Goal: Transaction & Acquisition: Book appointment/travel/reservation

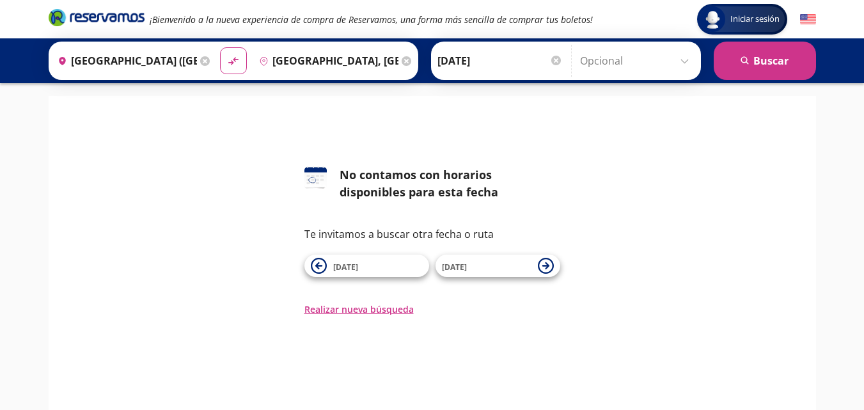
click at [406, 60] on icon at bounding box center [407, 61] width 10 height 10
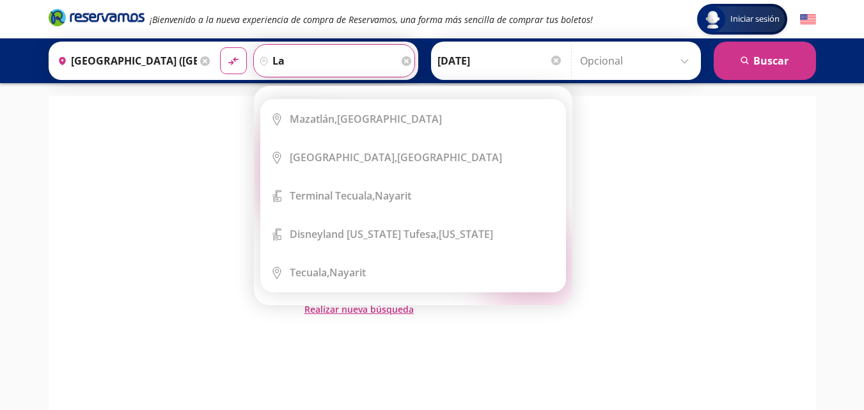
type input "l"
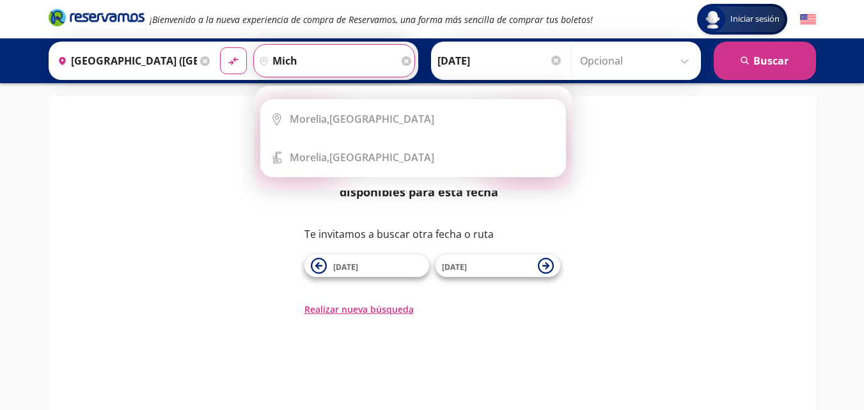
type input "mich"
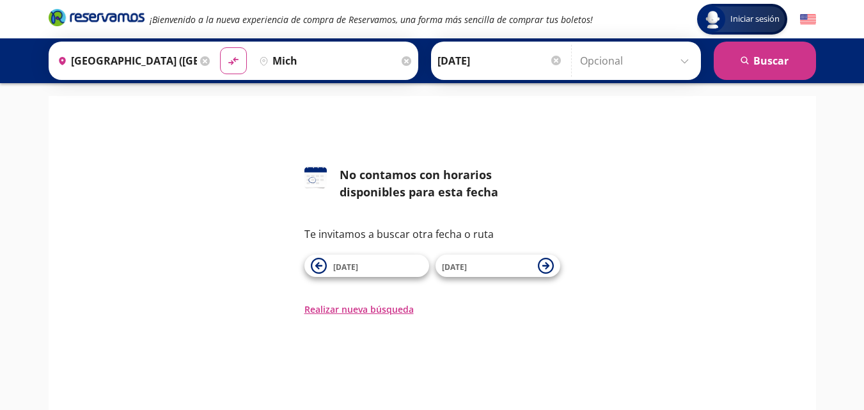
click at [201, 57] on icon at bounding box center [205, 61] width 10 height 10
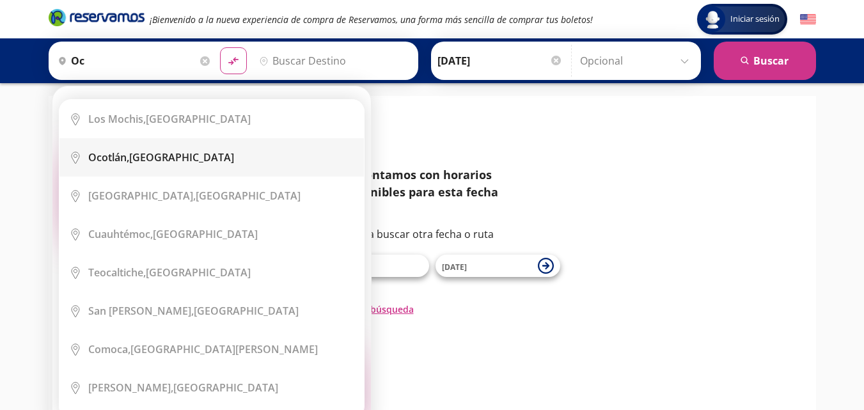
click at [138, 145] on li "City Icon [GEOGRAPHIC_DATA], [GEOGRAPHIC_DATA]" at bounding box center [211, 157] width 304 height 38
type input "Ocotlán, [GEOGRAPHIC_DATA]"
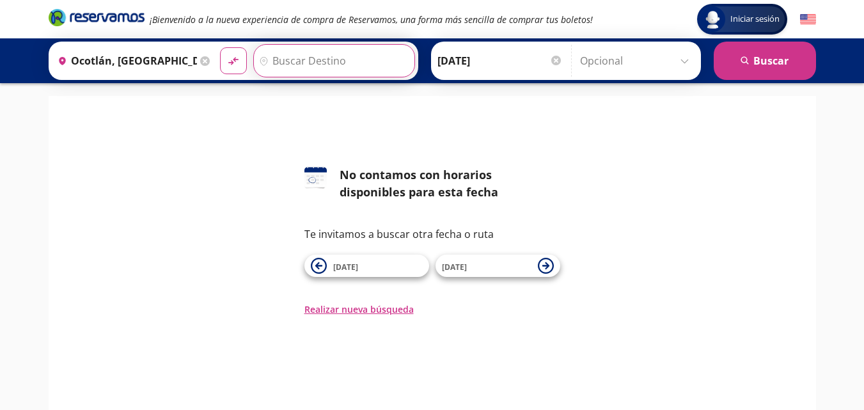
click at [319, 63] on input "Destino" at bounding box center [332, 61] width 157 height 32
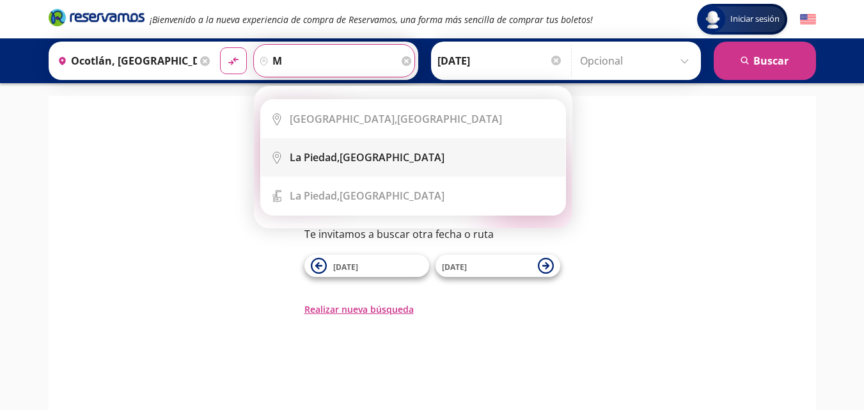
click at [359, 154] on div "La Piedad, [GEOGRAPHIC_DATA]" at bounding box center [367, 157] width 155 height 14
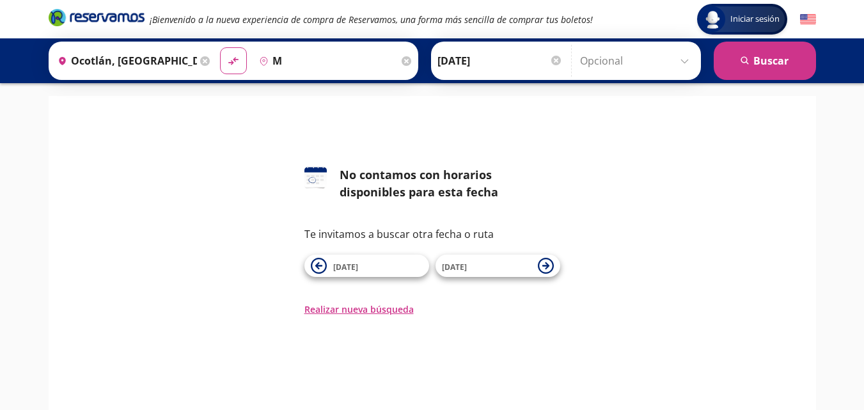
type input "La Piedad, [GEOGRAPHIC_DATA]"
click at [522, 61] on input "[DATE]" at bounding box center [499, 61] width 125 height 32
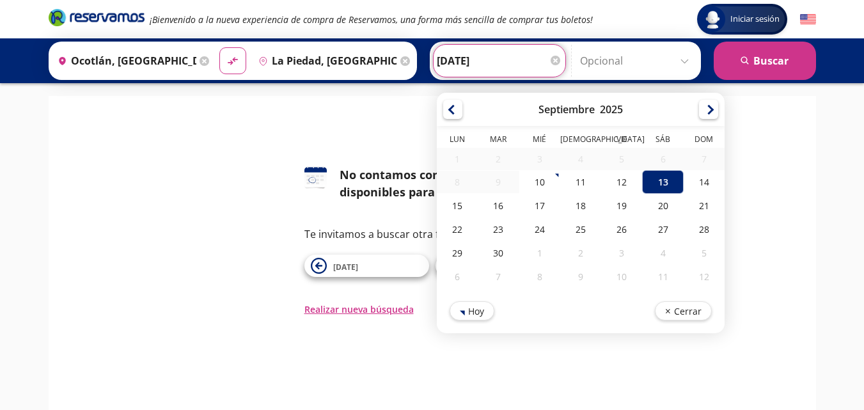
click at [815, 135] on div "126 No contamos con horarios disponibles para esta fecha Te invitamos a buscar …" at bounding box center [432, 281] width 767 height 371
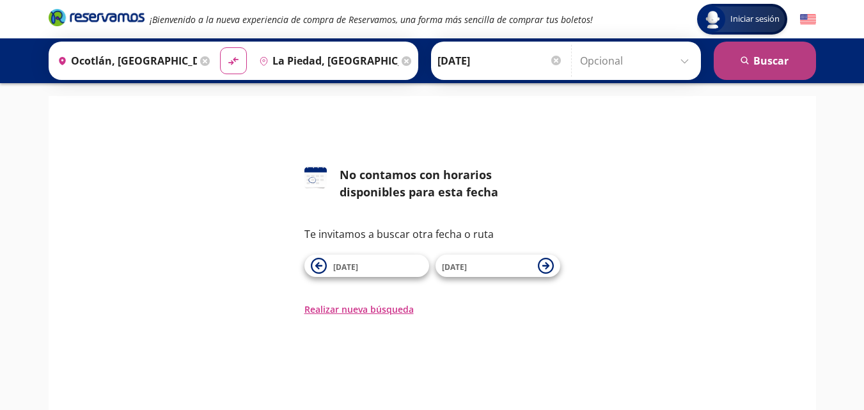
click at [776, 72] on button "search [GEOGRAPHIC_DATA]" at bounding box center [765, 61] width 102 height 38
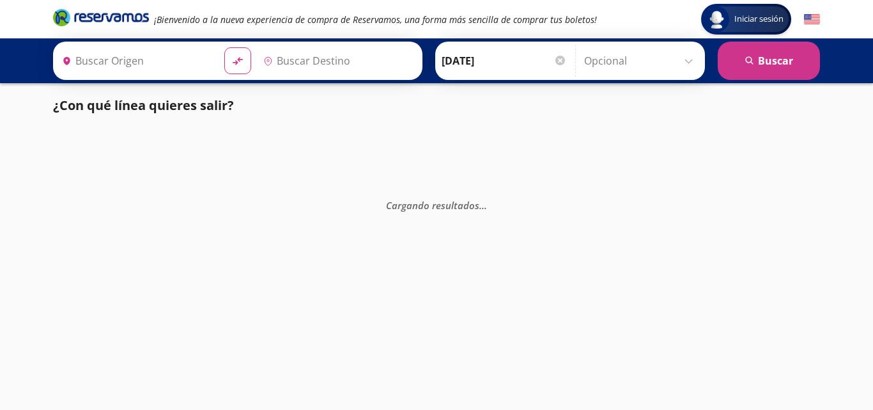
type input "Ocotlán, [GEOGRAPHIC_DATA]"
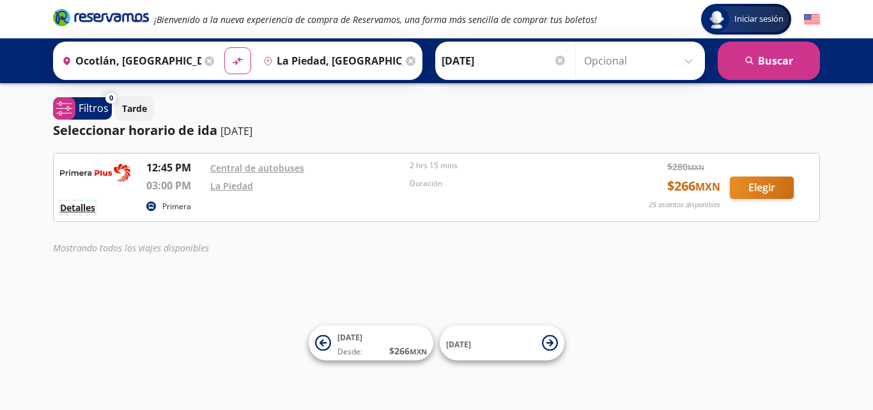
click at [95, 208] on button "Detalles" at bounding box center [77, 207] width 35 height 13
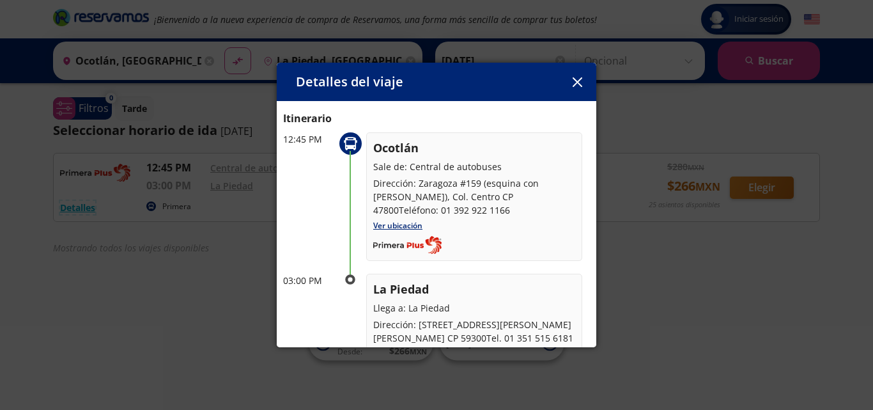
scroll to position [10, 0]
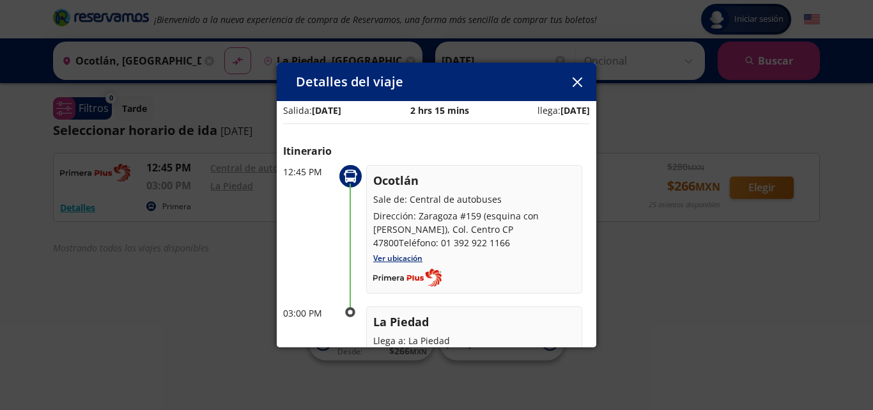
click at [578, 84] on icon "button" at bounding box center [578, 82] width 10 height 10
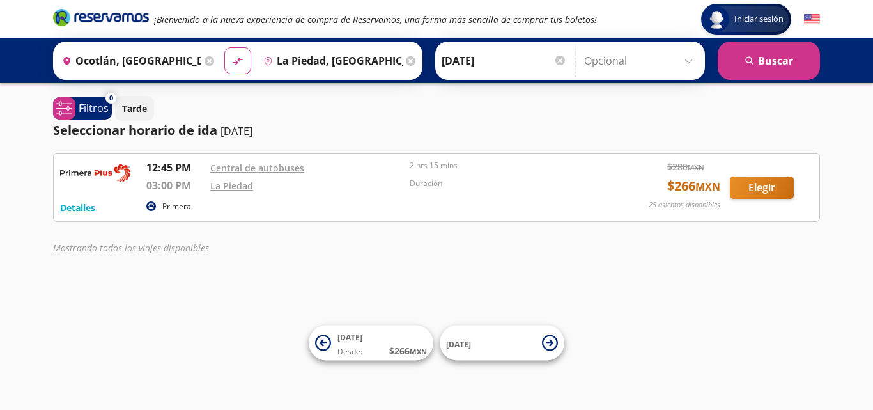
click at [322, 63] on input "La Piedad, [GEOGRAPHIC_DATA]" at bounding box center [330, 61] width 145 height 32
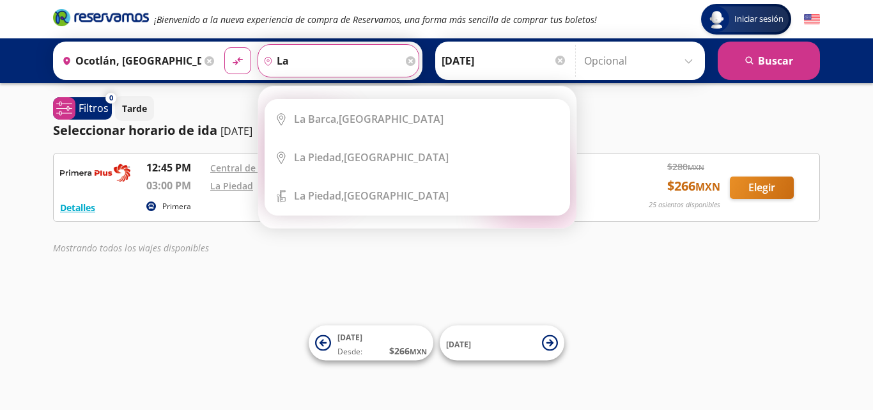
type input "l"
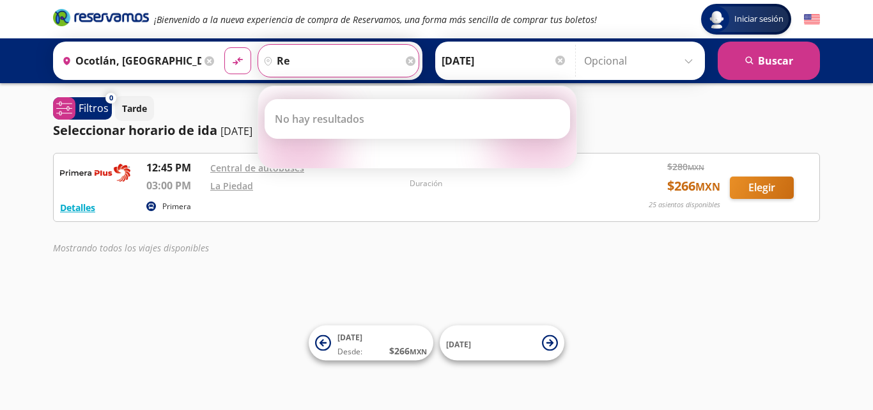
type input "r"
type input "l"
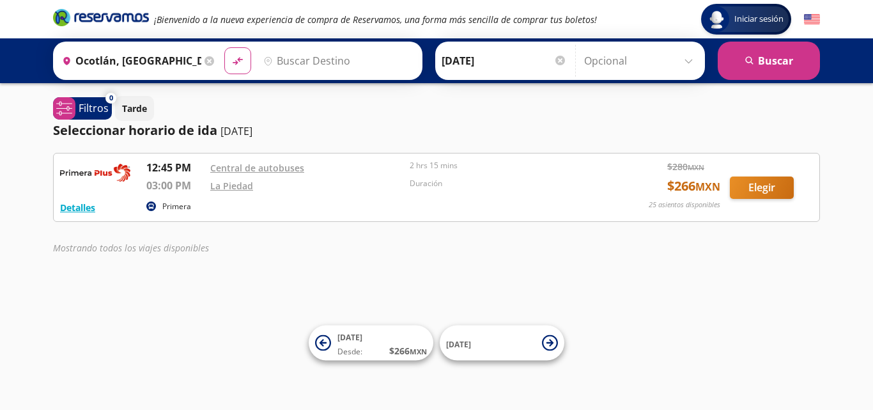
click at [242, 93] on div "Iniciar sesión Iniciar sesión ¡Bienvenido a la nueva experiencia de compra de R…" at bounding box center [436, 205] width 873 height 410
click at [79, 207] on button "Detalles" at bounding box center [77, 207] width 35 height 13
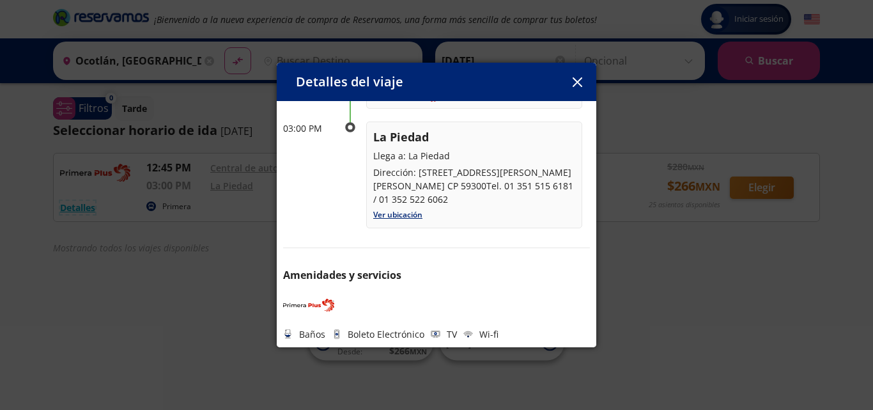
scroll to position [0, 0]
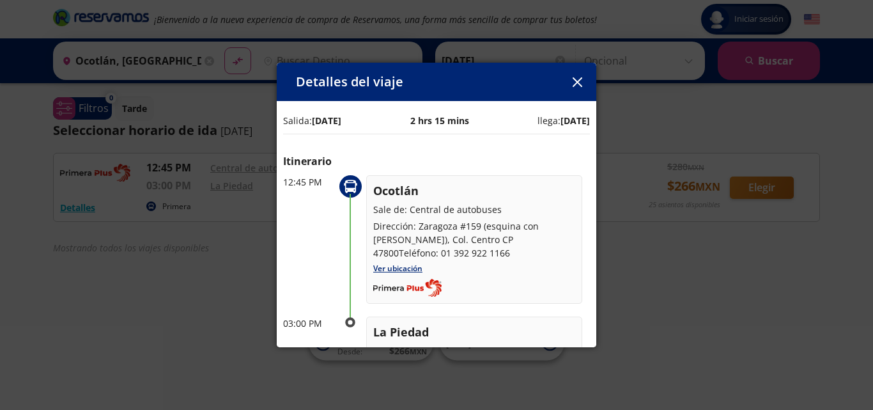
click at [573, 84] on icon "button" at bounding box center [578, 82] width 10 height 10
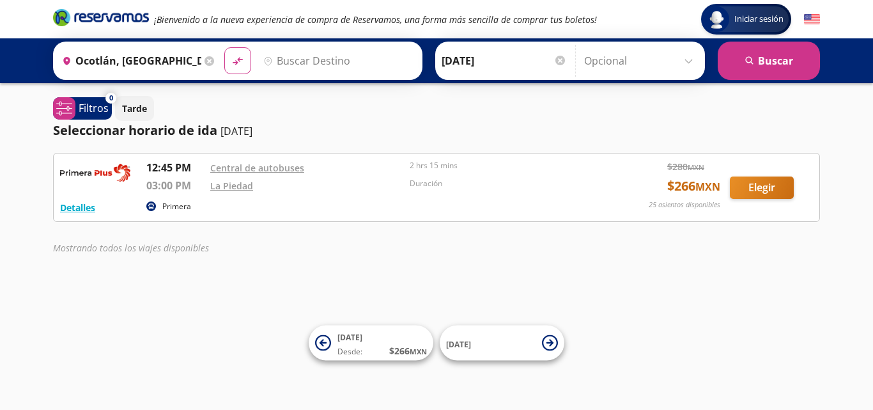
click at [208, 64] on icon at bounding box center [210, 61] width 10 height 10
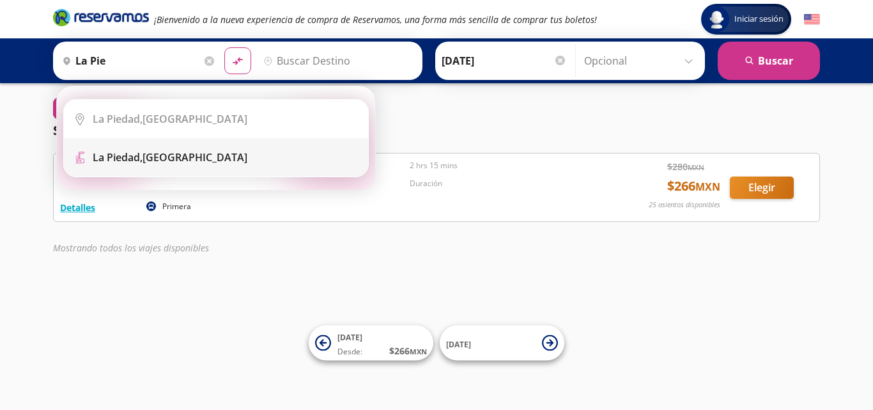
click at [157, 151] on div "La Piedad, [GEOGRAPHIC_DATA]" at bounding box center [170, 157] width 155 height 14
type input "La Piedad, [GEOGRAPHIC_DATA]"
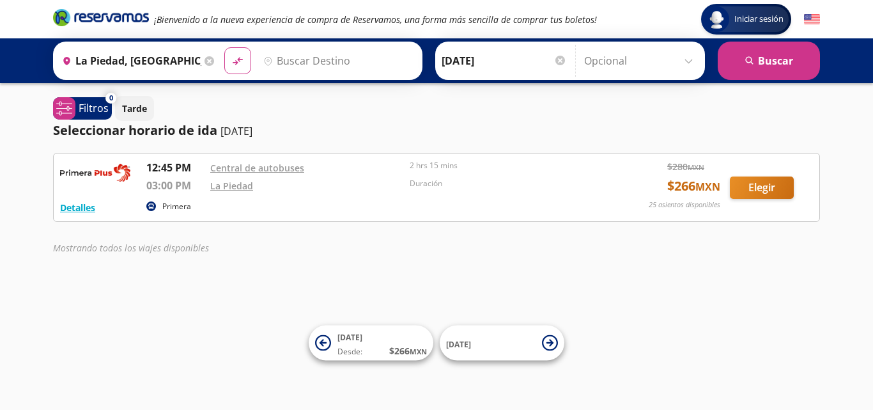
click at [318, 68] on input "Destino" at bounding box center [336, 61] width 157 height 32
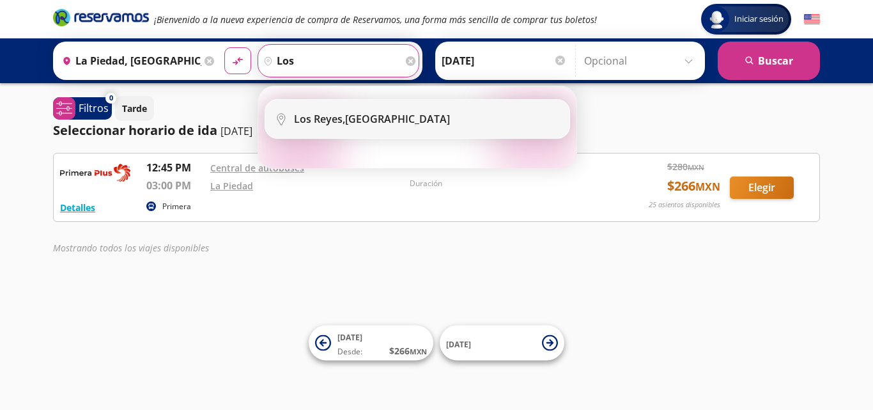
click at [320, 114] on b "Los Reyes," at bounding box center [319, 119] width 51 height 14
type input "[GEOGRAPHIC_DATA][PERSON_NAME], [GEOGRAPHIC_DATA]"
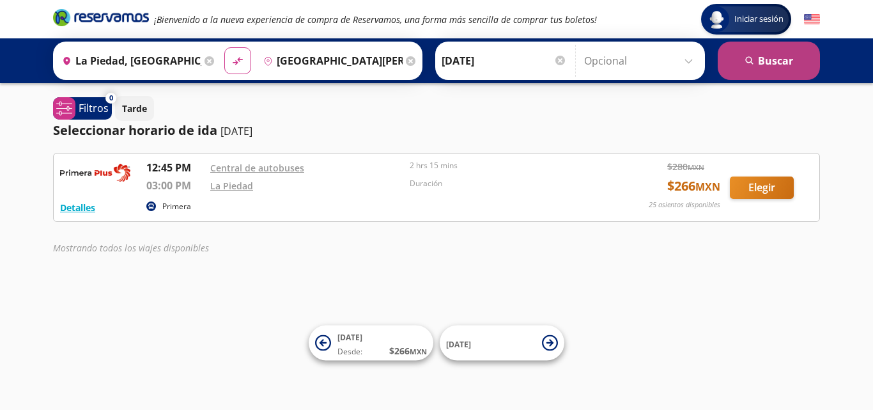
click at [764, 65] on button "search [GEOGRAPHIC_DATA]" at bounding box center [769, 61] width 102 height 38
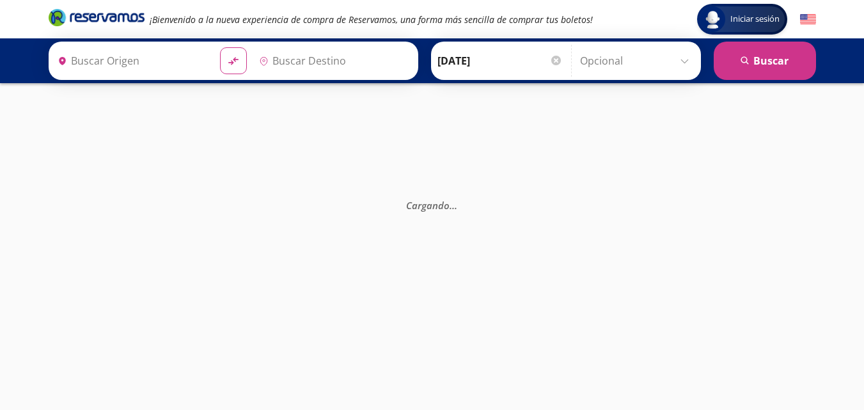
type input "[GEOGRAPHIC_DATA][PERSON_NAME], [GEOGRAPHIC_DATA]"
type input "La Piedad, [GEOGRAPHIC_DATA]"
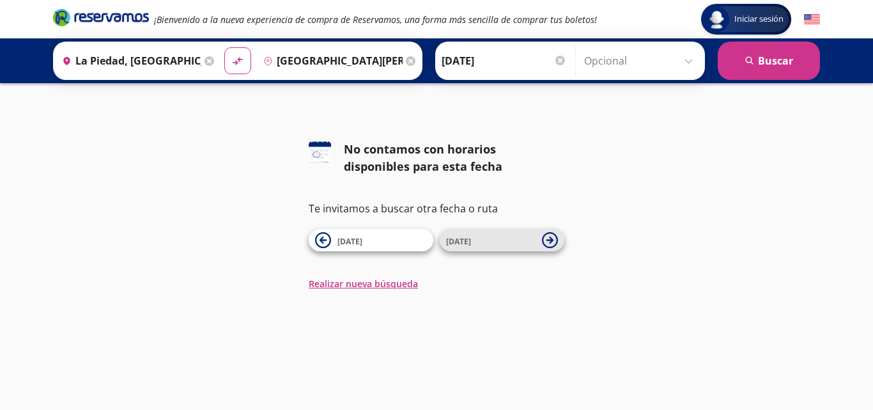
click at [541, 235] on button "[DATE]" at bounding box center [502, 240] width 125 height 22
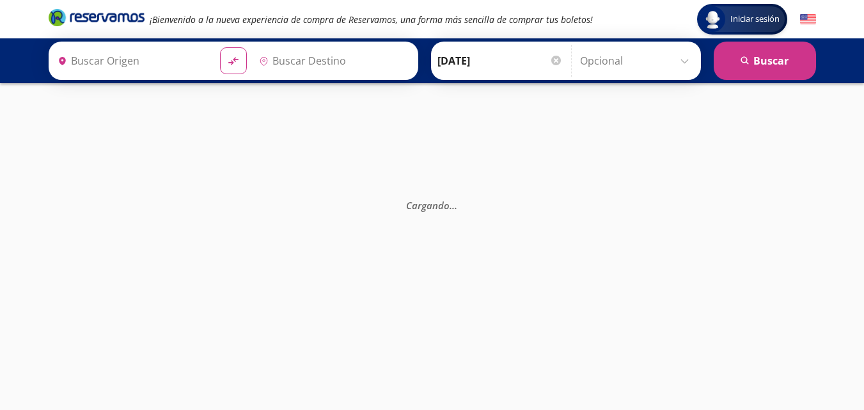
type input "La Piedad, [GEOGRAPHIC_DATA]"
type input "[GEOGRAPHIC_DATA][PERSON_NAME], [GEOGRAPHIC_DATA]"
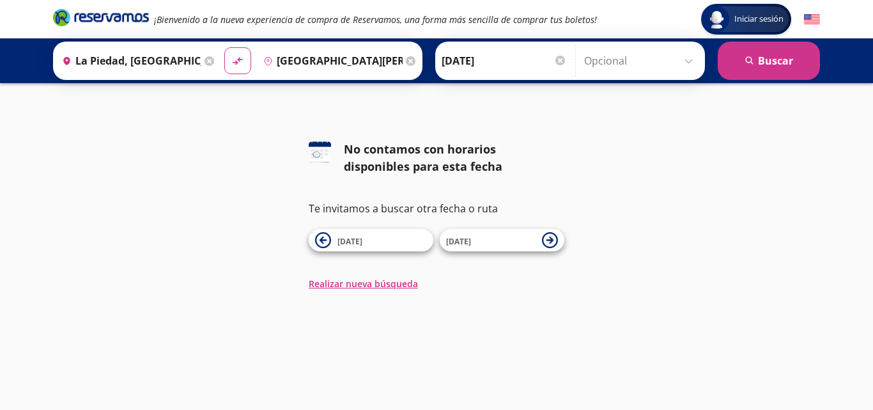
click at [541, 235] on button "[DATE]" at bounding box center [502, 240] width 125 height 22
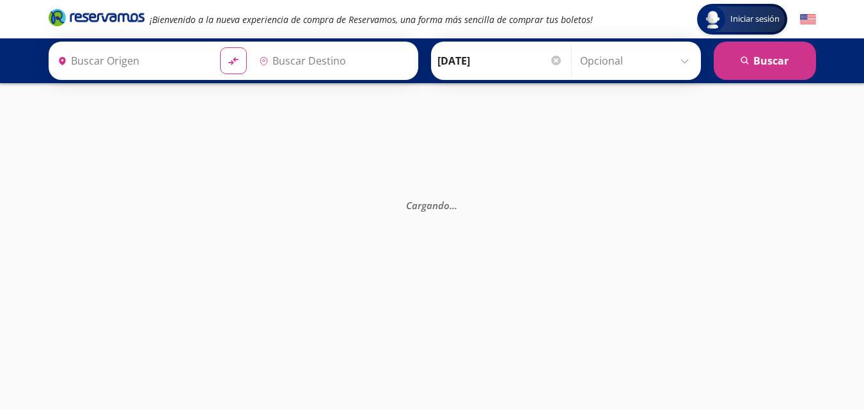
type input "[GEOGRAPHIC_DATA][PERSON_NAME], [GEOGRAPHIC_DATA]"
type input "La Piedad, [GEOGRAPHIC_DATA]"
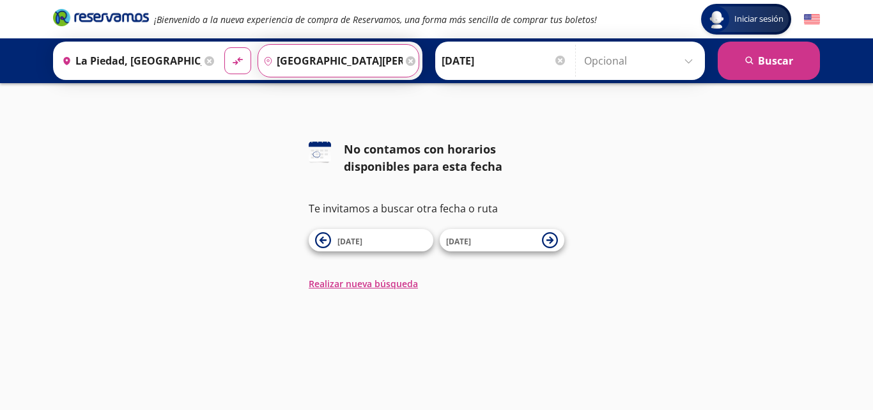
click at [396, 54] on input "[GEOGRAPHIC_DATA][PERSON_NAME], [GEOGRAPHIC_DATA]" at bounding box center [330, 61] width 145 height 32
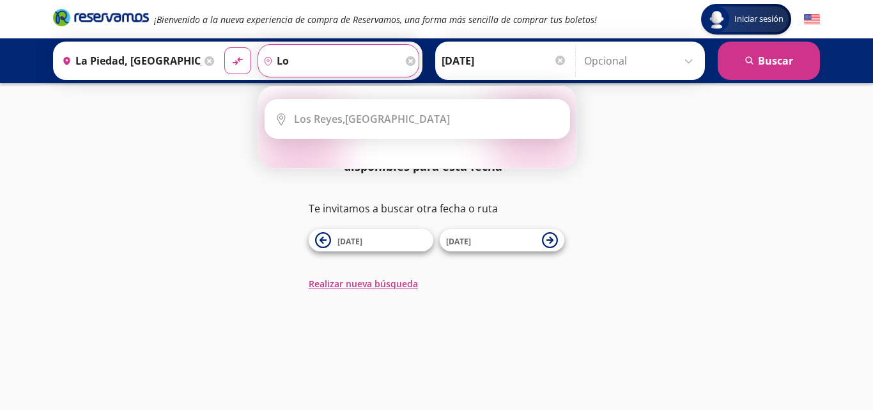
type input "l"
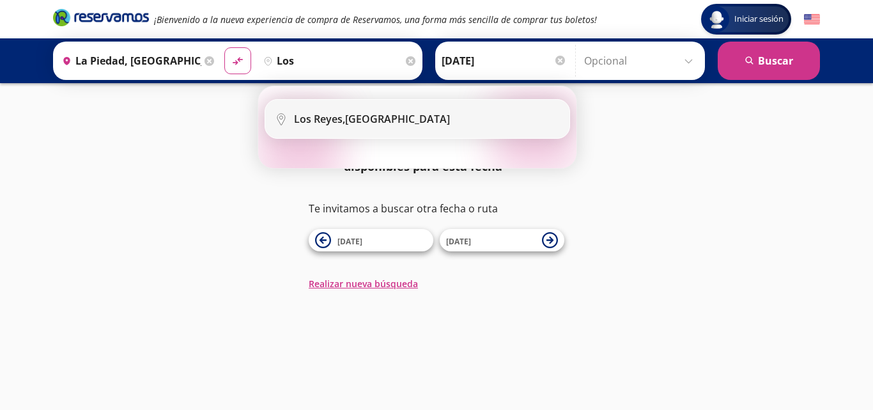
click at [386, 120] on div "[GEOGRAPHIC_DATA][PERSON_NAME], [GEOGRAPHIC_DATA]" at bounding box center [372, 119] width 156 height 14
type input "[GEOGRAPHIC_DATA][PERSON_NAME], [GEOGRAPHIC_DATA]"
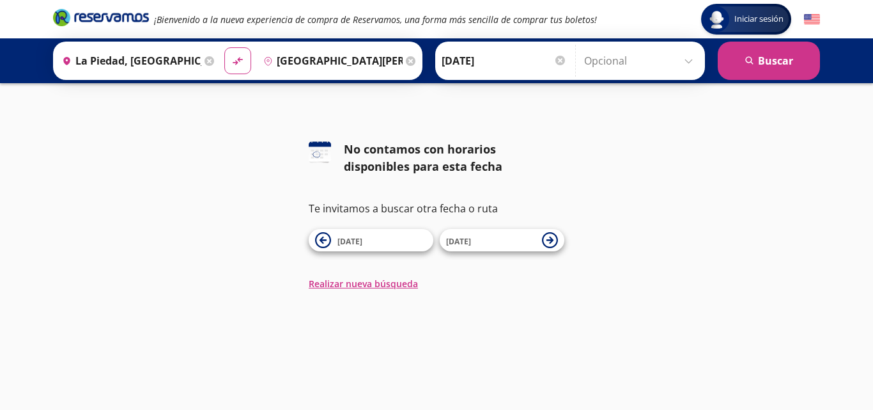
click at [184, 59] on input "La Piedad, [GEOGRAPHIC_DATA]" at bounding box center [129, 61] width 145 height 32
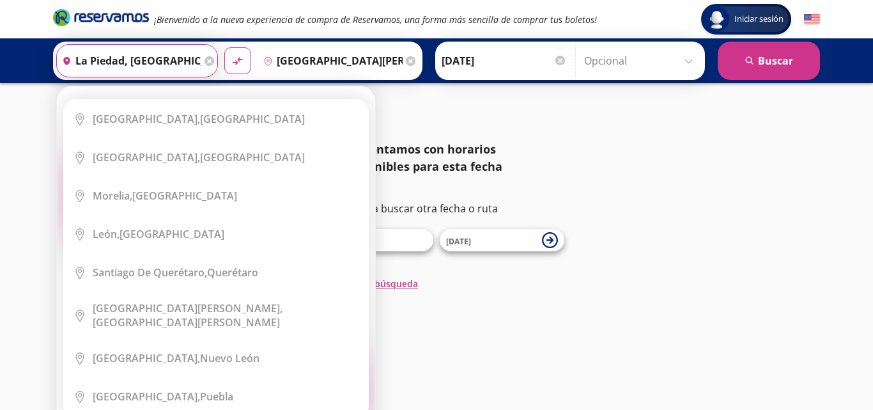
click at [205, 60] on icon at bounding box center [210, 61] width 10 height 10
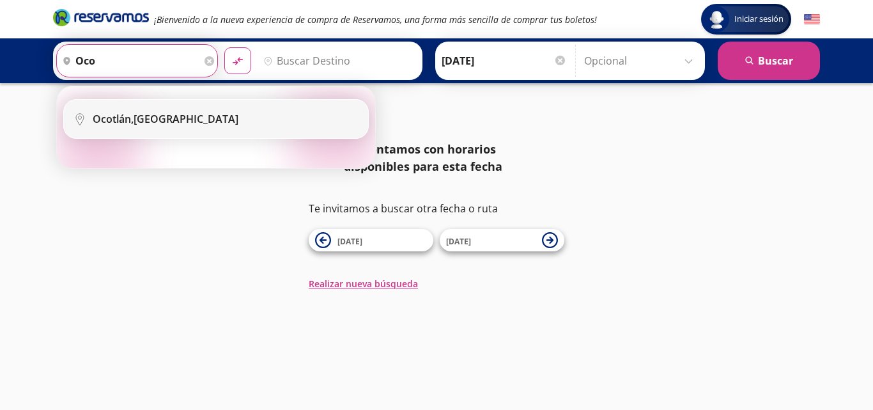
click at [180, 118] on div "Ocotlán, [GEOGRAPHIC_DATA]" at bounding box center [226, 119] width 266 height 14
type input "Ocotlán, [GEOGRAPHIC_DATA]"
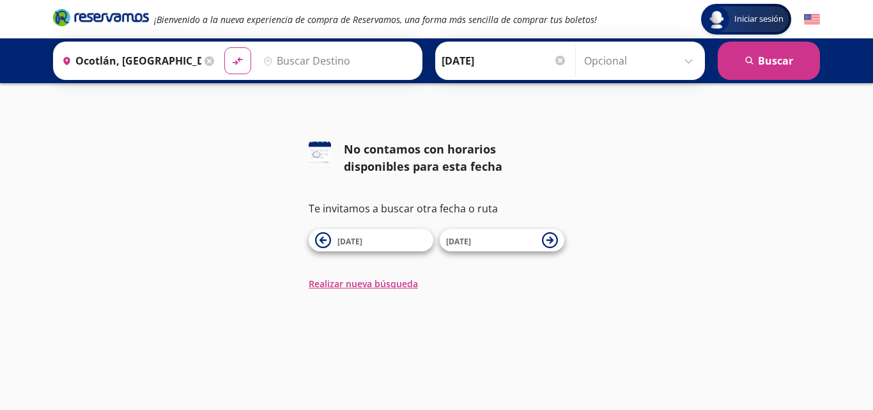
click at [360, 66] on input "Destino" at bounding box center [336, 61] width 157 height 32
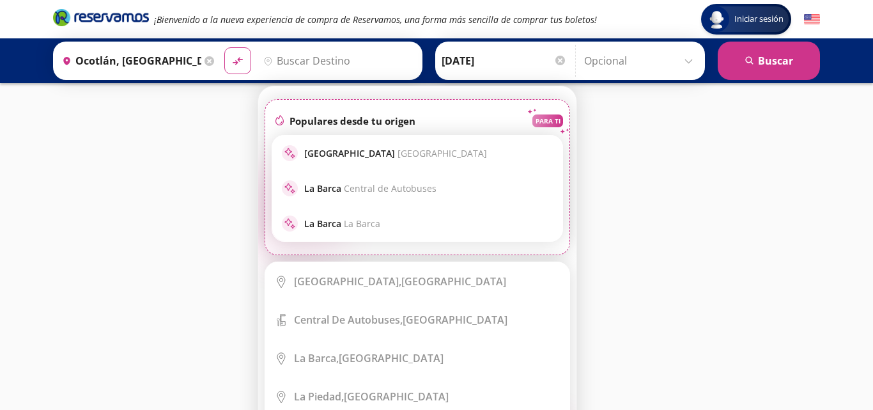
click at [360, 66] on div "Destino pin-outline Elige tu destino Close Destino pin-outline serch-icon fire …" at bounding box center [339, 60] width 162 height 33
click at [327, 58] on input "Destino" at bounding box center [336, 61] width 157 height 32
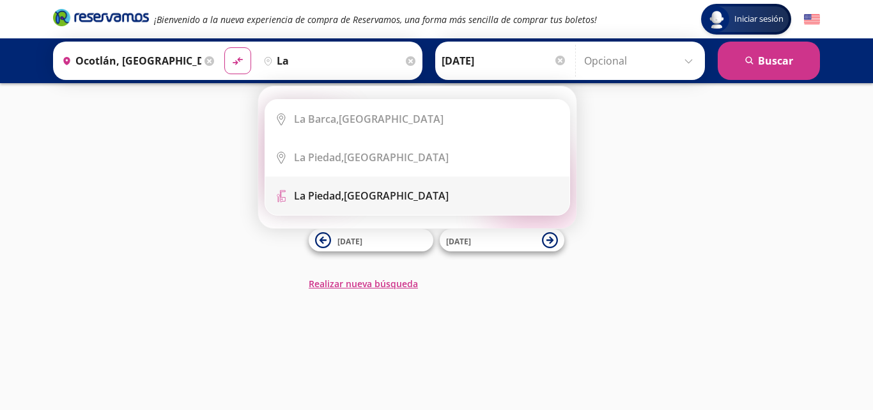
click at [323, 200] on b "La Piedad," at bounding box center [319, 196] width 50 height 14
type input "La Piedad, [GEOGRAPHIC_DATA]"
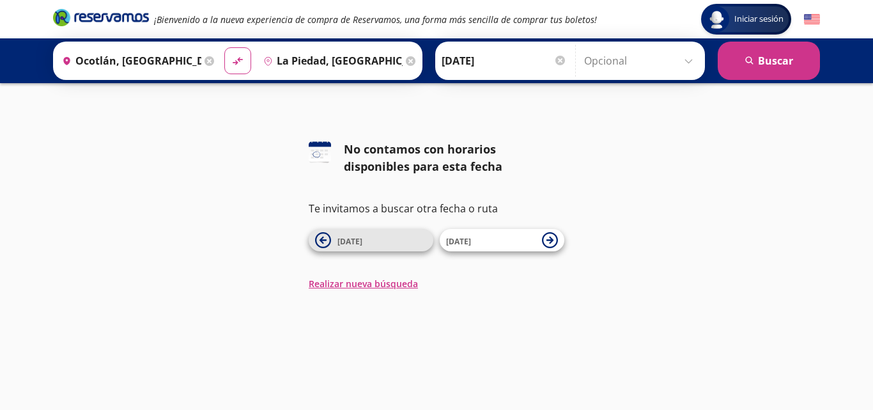
click at [321, 240] on icon at bounding box center [323, 240] width 7 height 7
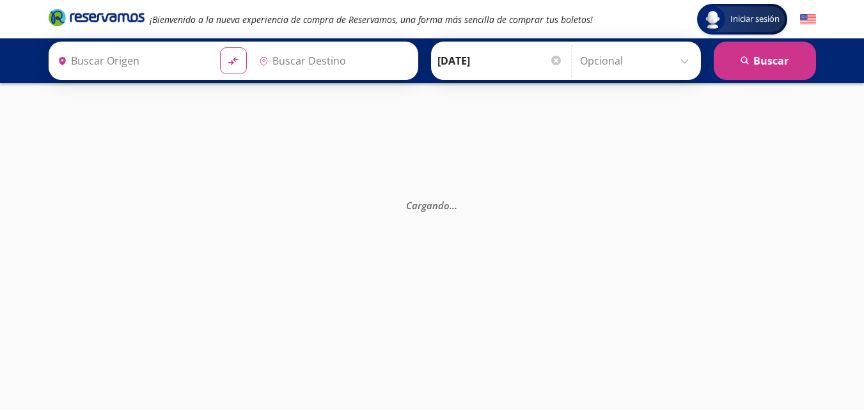
type input "[GEOGRAPHIC_DATA][PERSON_NAME], [GEOGRAPHIC_DATA]"
type input "La Piedad, [GEOGRAPHIC_DATA]"
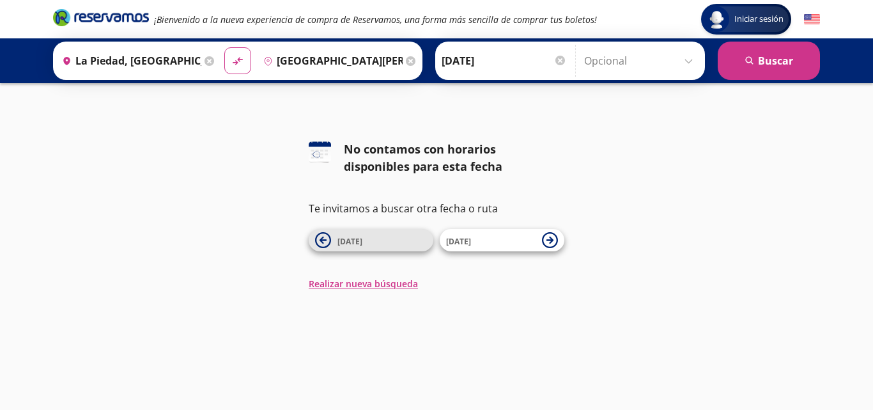
click at [329, 240] on icon at bounding box center [323, 240] width 16 height 16
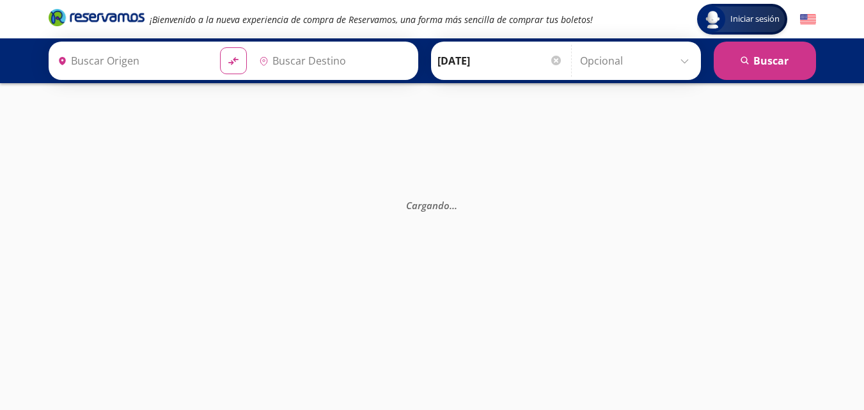
type input "[GEOGRAPHIC_DATA][PERSON_NAME], [GEOGRAPHIC_DATA]"
type input "La Piedad, [GEOGRAPHIC_DATA]"
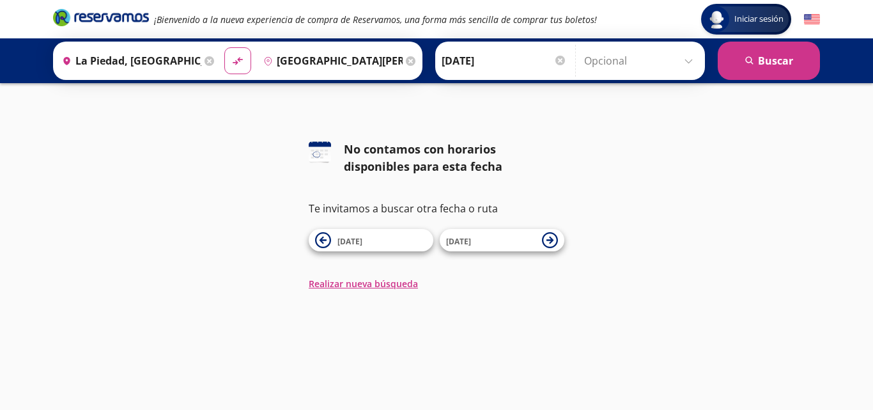
click at [205, 63] on icon at bounding box center [210, 61] width 10 height 10
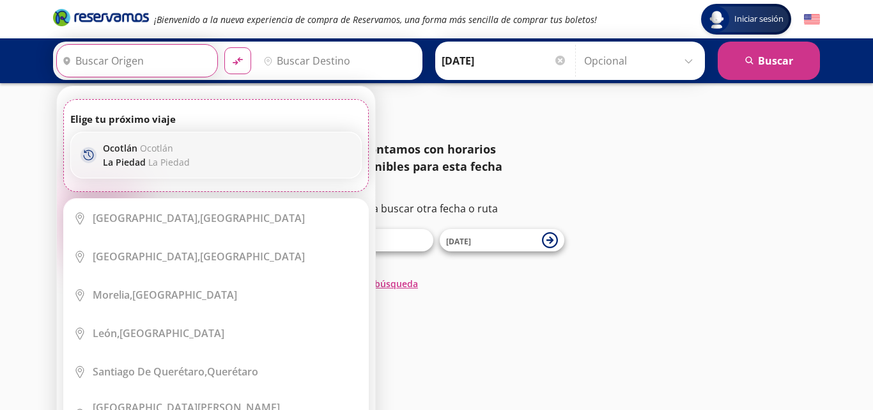
click at [167, 158] on span "La Piedad" at bounding box center [169, 162] width 42 height 12
type input "Ocotlán, [GEOGRAPHIC_DATA]"
type input "La Piedad, [GEOGRAPHIC_DATA]"
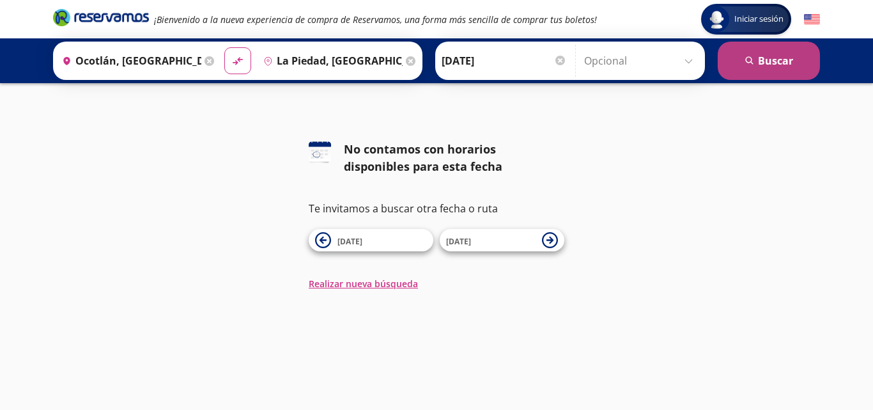
click at [744, 59] on button "search [GEOGRAPHIC_DATA]" at bounding box center [769, 61] width 102 height 38
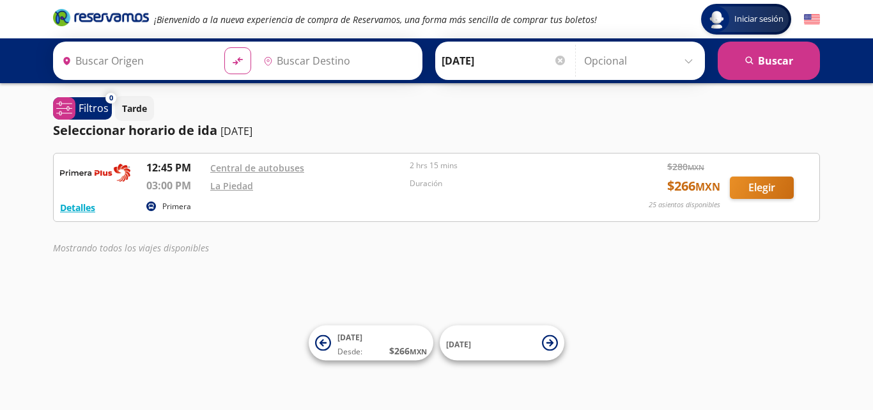
type input "La Piedad, [GEOGRAPHIC_DATA]"
type input "Ocotlán, [GEOGRAPHIC_DATA]"
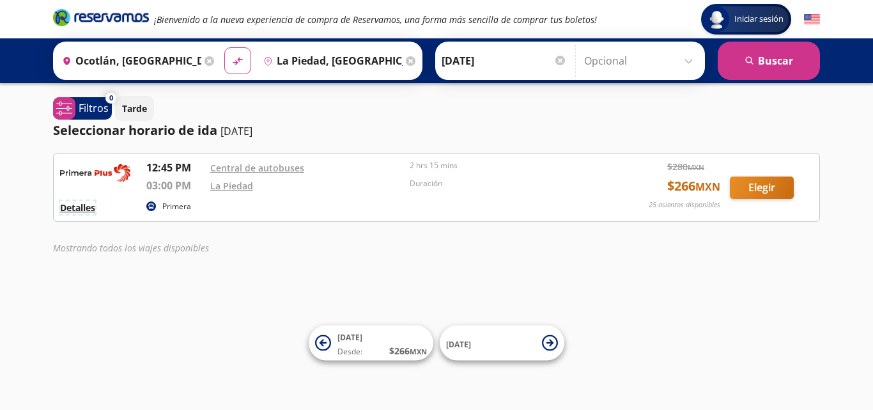
click at [73, 212] on button "Detalles" at bounding box center [77, 207] width 35 height 13
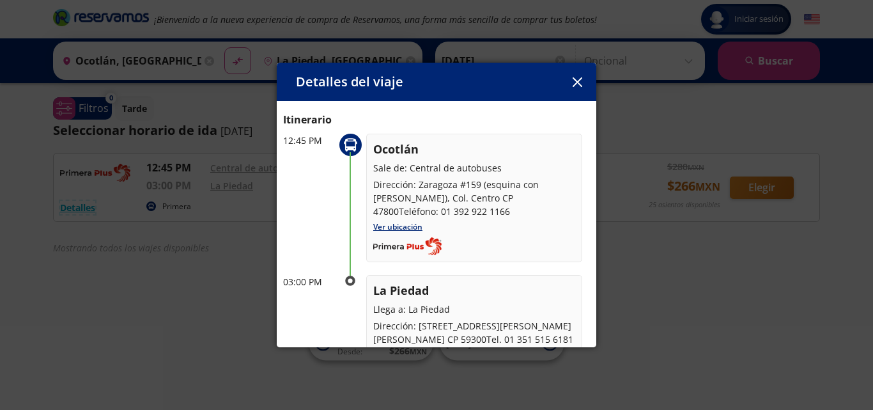
scroll to position [38, 0]
